Goal: Check status: Check status

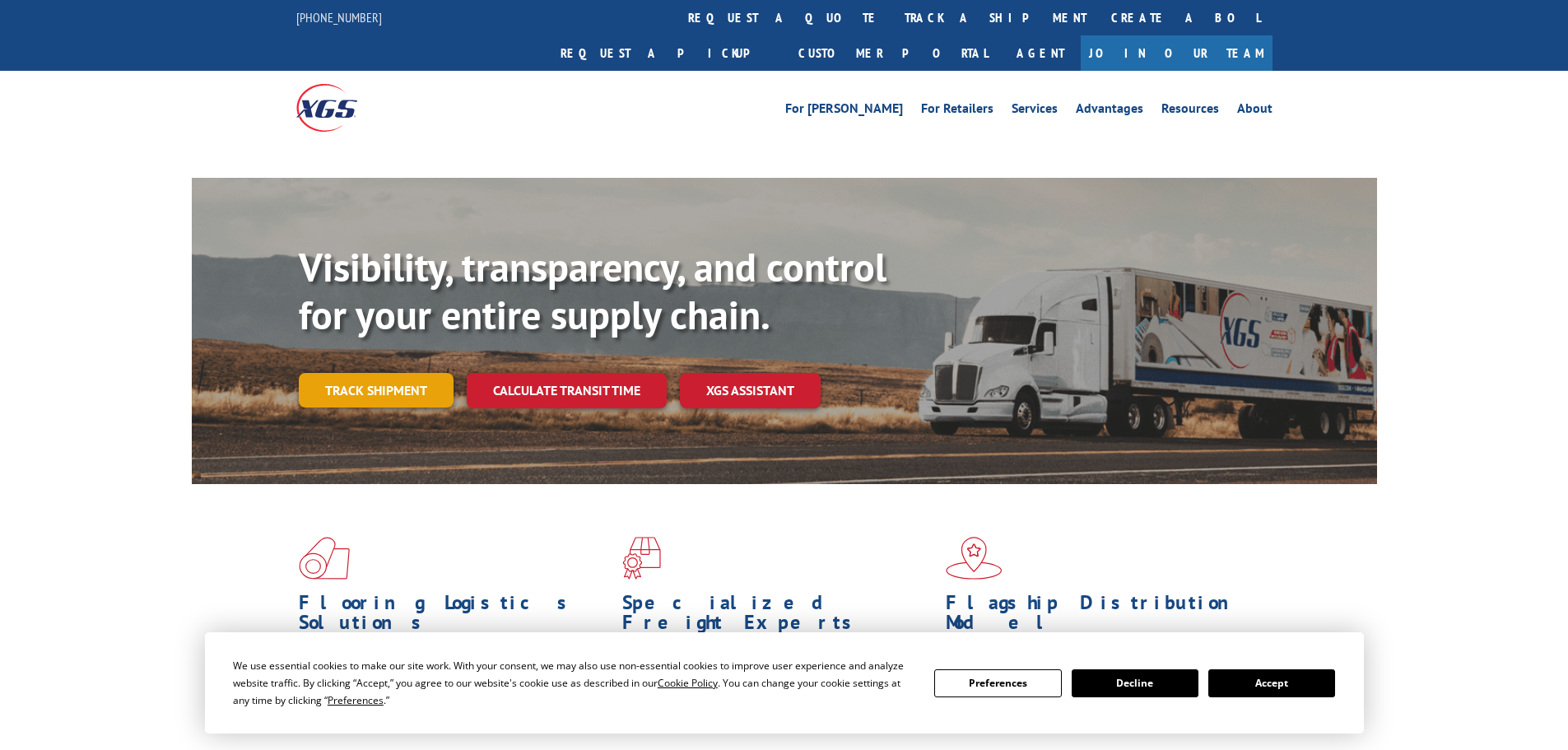
click at [392, 359] on div "Visibility, transparency, and control for your entire supply chain. Track shipm…" at bounding box center [838, 358] width 1079 height 230
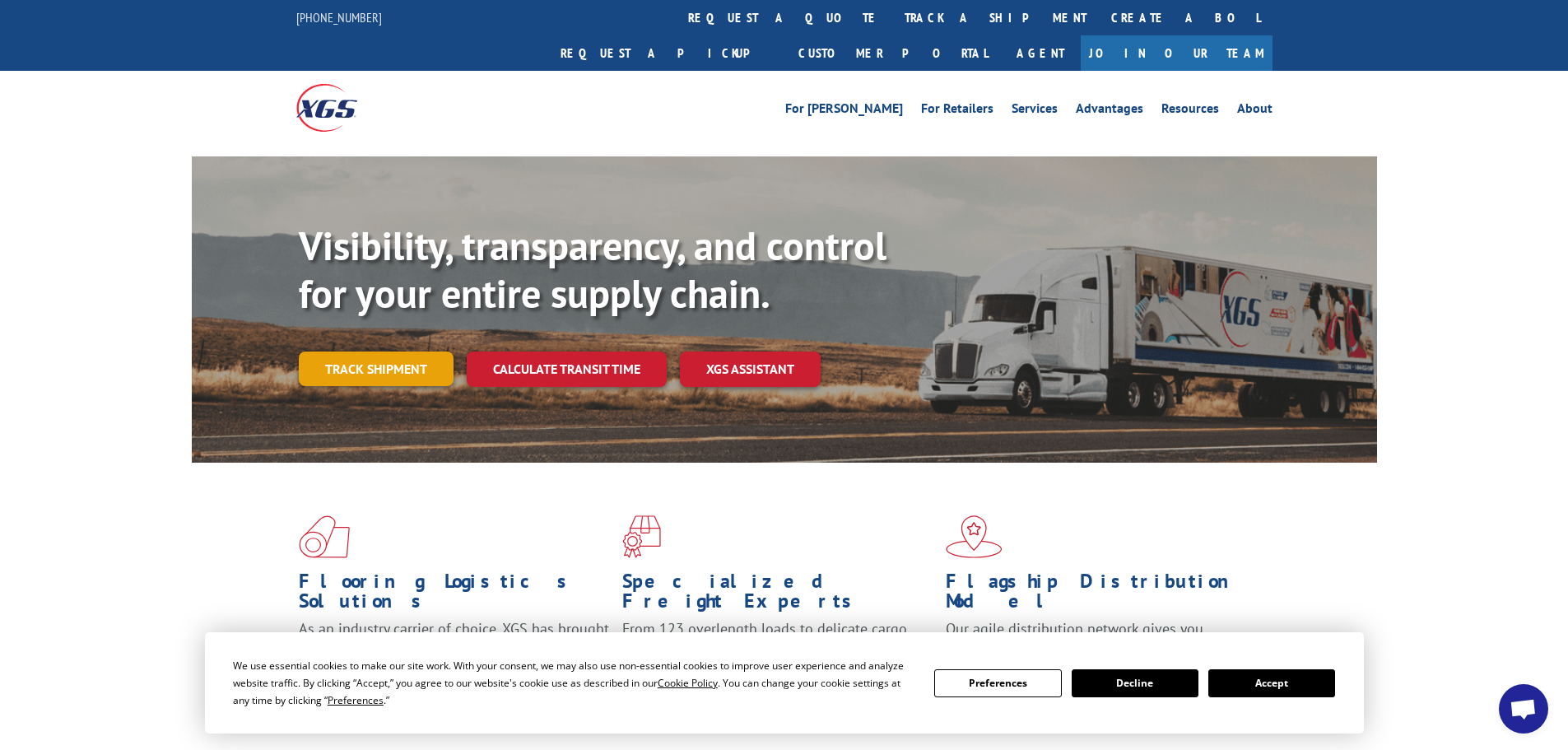
click at [415, 352] on link "Track shipment" at bounding box center [376, 369] width 155 height 35
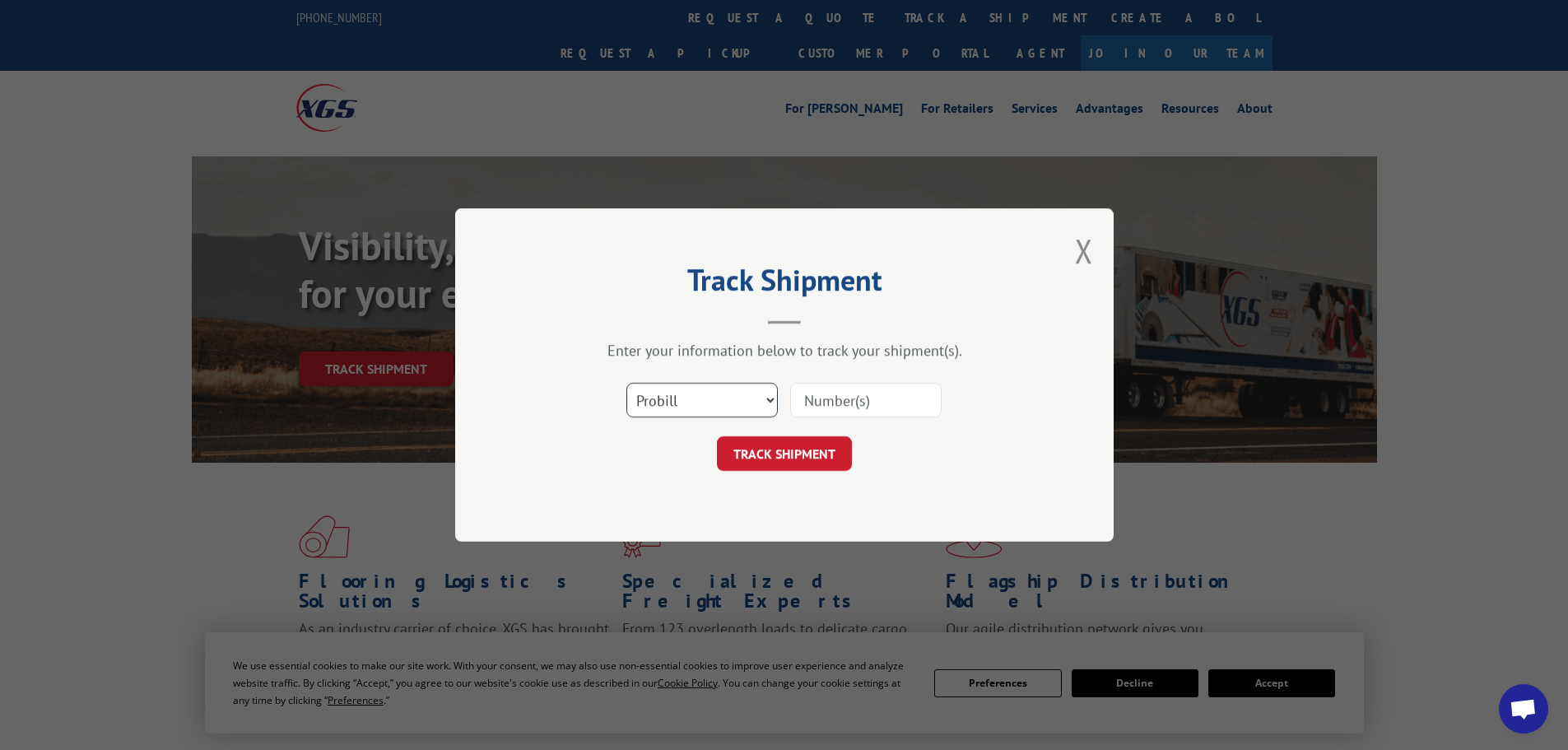
click at [666, 398] on select "Select category... Probill BOL PO" at bounding box center [702, 400] width 151 height 35
select select "bol"
click at [627, 383] on select "Select category... Probill BOL PO" at bounding box center [702, 400] width 151 height 35
click at [819, 393] on input at bounding box center [866, 400] width 151 height 35
paste input "5181757"
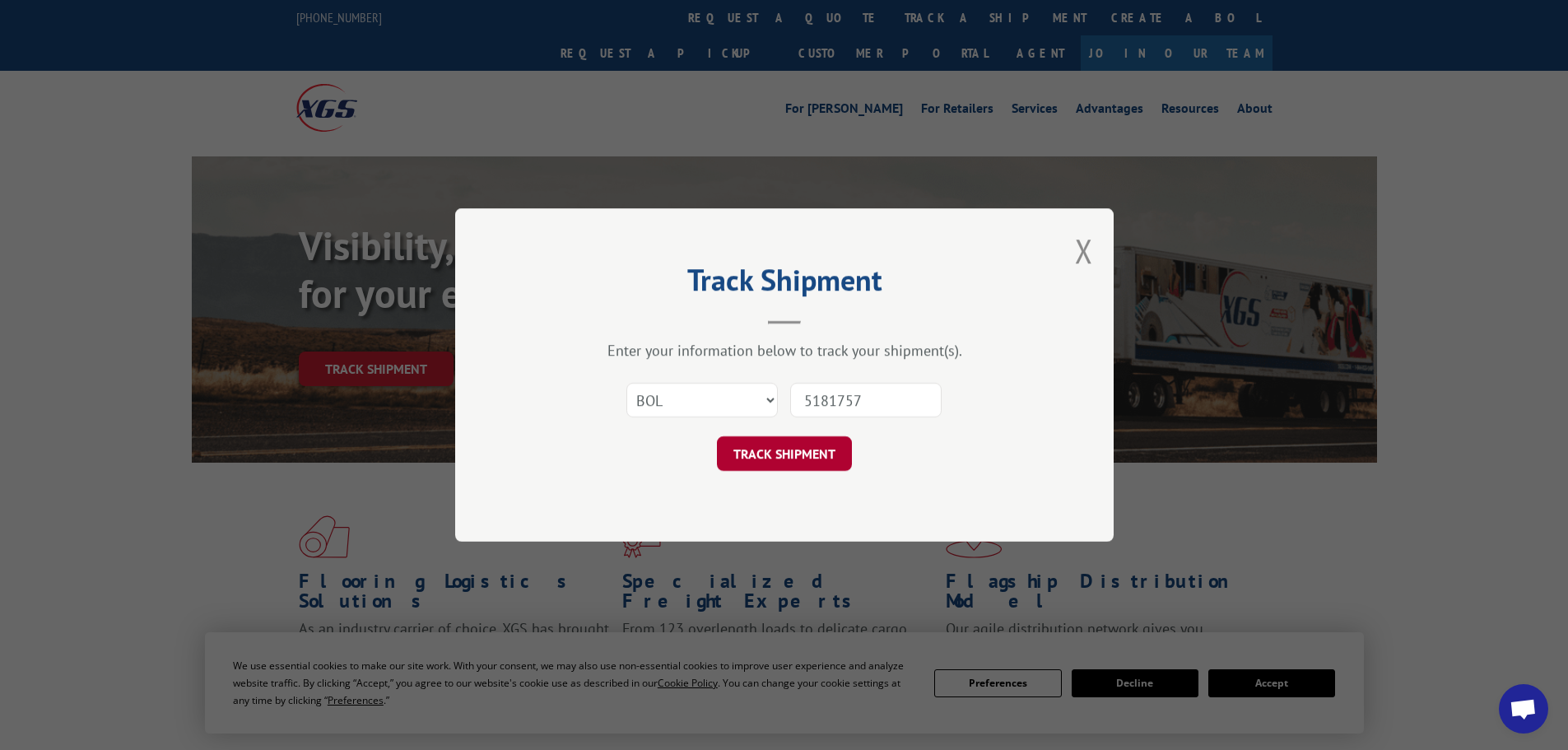
type input "5181757"
click at [831, 449] on button "TRACK SHIPMENT" at bounding box center [784, 454] width 135 height 35
